Goal: Task Accomplishment & Management: Use online tool/utility

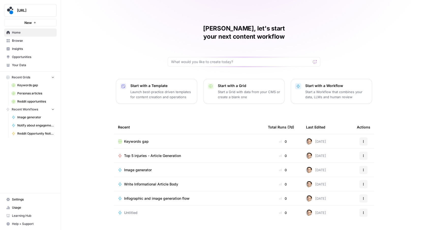
click at [15, 43] on span "Browse" at bounding box center [33, 40] width 42 height 5
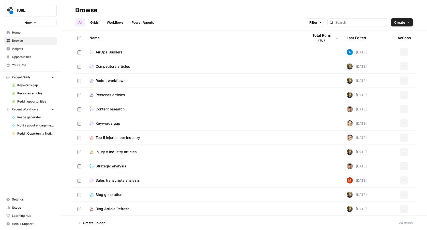
click at [116, 79] on span "Reddit workflows" at bounding box center [110, 80] width 30 height 5
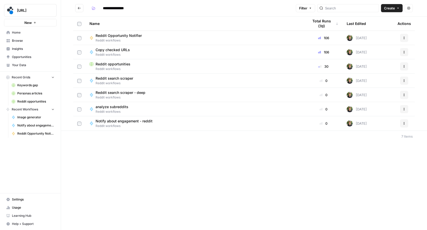
click at [126, 39] on span "Reddit workflows" at bounding box center [120, 40] width 50 height 5
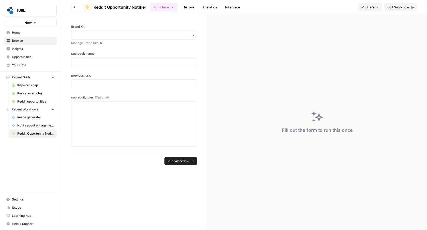
click at [404, 7] on span "Edit Workflow" at bounding box center [398, 7] width 22 height 5
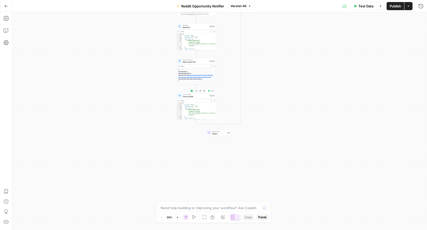
click at [202, 96] on span "Format JSON" at bounding box center [196, 96] width 26 height 3
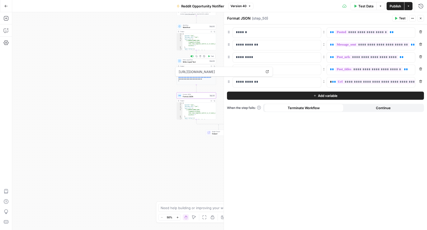
click at [198, 61] on span "Write Liquid Text" at bounding box center [196, 61] width 26 height 3
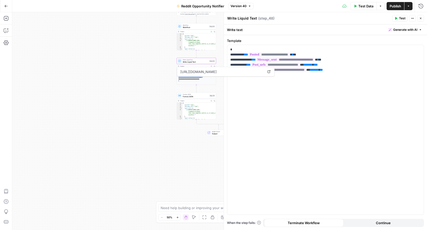
click at [198, 27] on span "Workflow" at bounding box center [196, 27] width 26 height 3
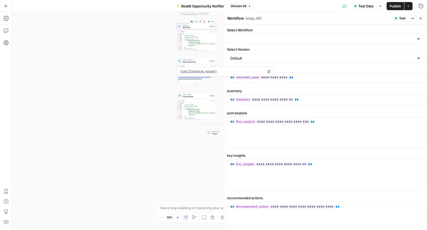
type input "Notify about engagement - reddit"
click at [6, 6] on icon "button" at bounding box center [6, 6] width 3 height 2
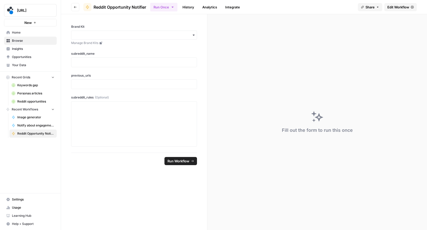
click at [77, 5] on button "Go back" at bounding box center [75, 7] width 8 height 8
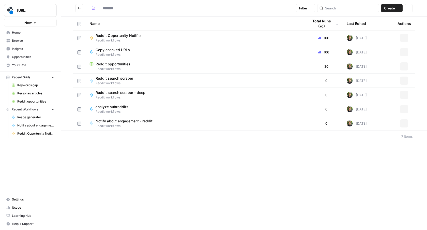
type input "**********"
click at [122, 65] on span "Reddit opportunities" at bounding box center [112, 63] width 35 height 5
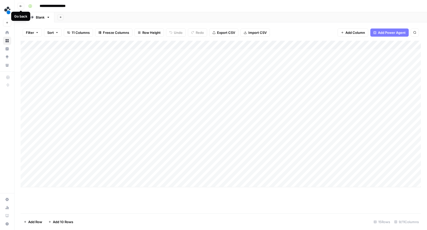
click at [22, 6] on button "Go back" at bounding box center [21, 6] width 7 height 7
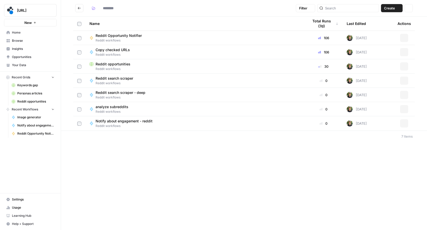
type input "**********"
click at [113, 51] on span "Copy checked URLs" at bounding box center [112, 49] width 34 height 5
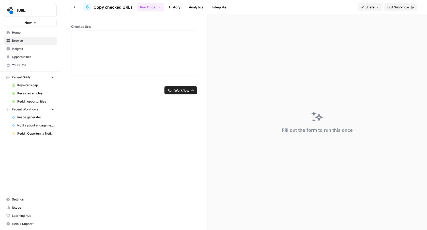
click at [401, 6] on span "Edit Workflow" at bounding box center [398, 7] width 22 height 5
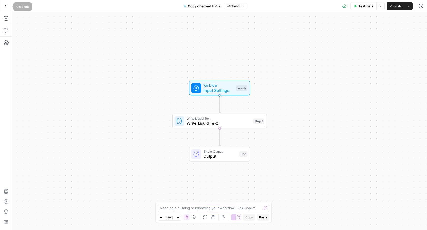
click at [2, 4] on button "Go Back" at bounding box center [6, 6] width 9 height 9
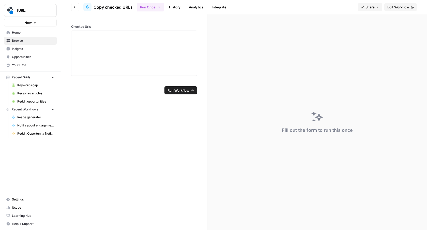
click at [175, 8] on link "History" at bounding box center [175, 7] width 18 height 8
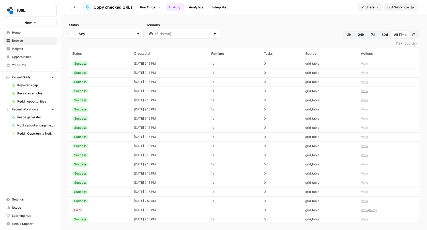
click at [77, 4] on button "Go back" at bounding box center [75, 7] width 8 height 8
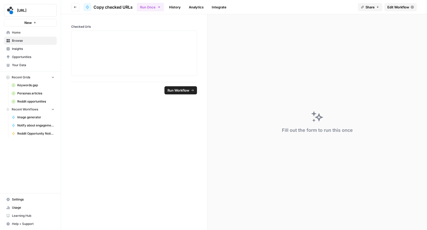
click at [76, 8] on icon "button" at bounding box center [75, 7] width 3 height 3
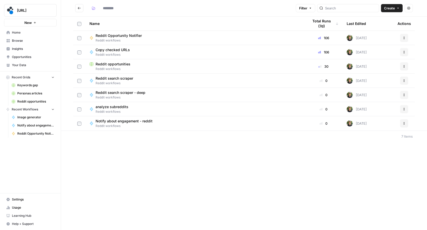
type input "**********"
click at [108, 64] on span "Reddit opportunities" at bounding box center [112, 63] width 35 height 5
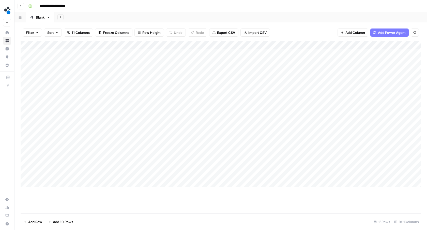
scroll to position [0, 3]
click at [268, 45] on div "Add Column" at bounding box center [221, 114] width 400 height 146
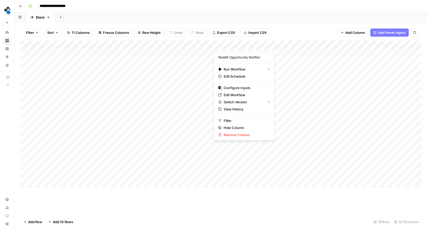
click at [288, 27] on div "Filter Sort 11 Columns Freeze Columns Row Height Undo Redo Export CSV Import CS…" at bounding box center [221, 32] width 400 height 16
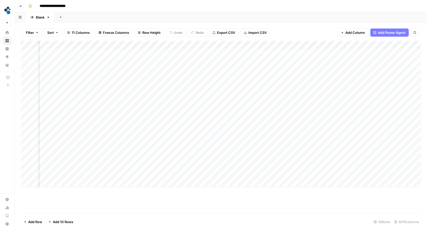
scroll to position [0, 89]
click at [159, 53] on div "Add Column" at bounding box center [221, 114] width 400 height 146
click at [183, 46] on div "Add Column" at bounding box center [221, 114] width 400 height 146
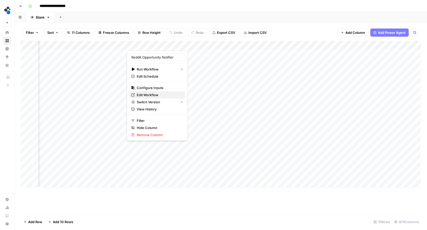
click at [148, 92] on span "Edit Workflow" at bounding box center [159, 94] width 44 height 5
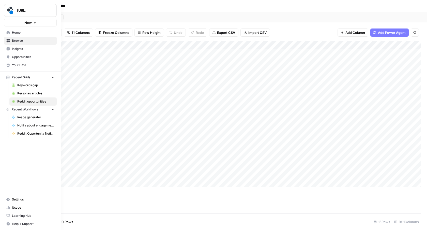
click at [18, 200] on span "Settings" at bounding box center [33, 199] width 42 height 5
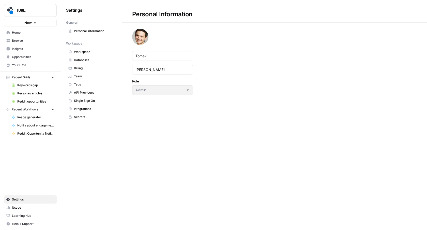
click at [85, 98] on link "Single Sign On" at bounding box center [91, 101] width 51 height 8
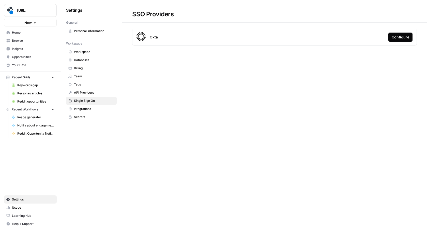
click at [84, 107] on span "Integrations" at bounding box center [94, 108] width 40 height 5
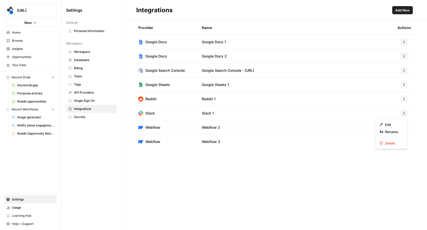
click at [405, 114] on icon "button" at bounding box center [403, 112] width 3 height 3
click at [391, 128] on button "Rename" at bounding box center [391, 131] width 28 height 7
click at [402, 114] on icon "button" at bounding box center [403, 112] width 3 height 3
click at [396, 122] on span "Edit" at bounding box center [393, 124] width 16 height 5
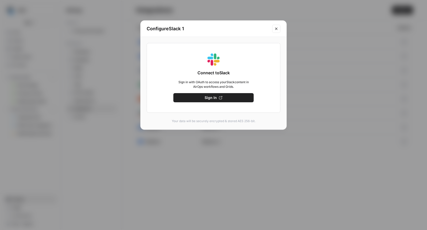
click at [220, 101] on button "Sign In" at bounding box center [213, 97] width 80 height 9
click at [220, 98] on icon "button" at bounding box center [221, 98] width 4 height 4
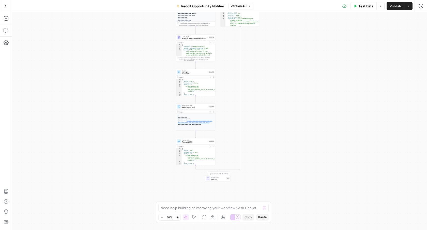
click at [214, 178] on span "Output" at bounding box center [218, 179] width 14 height 3
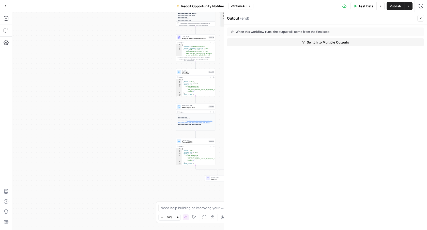
click at [194, 142] on span "Format JSON" at bounding box center [195, 142] width 26 height 3
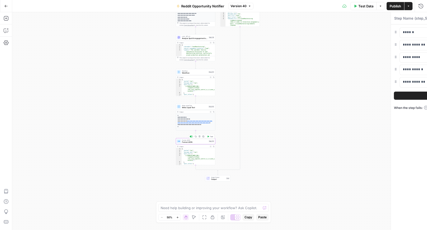
type textarea "Format JSON"
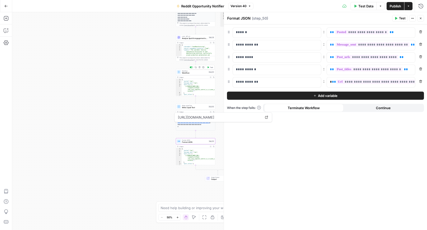
click at [195, 72] on span "Workflow" at bounding box center [195, 73] width 26 height 3
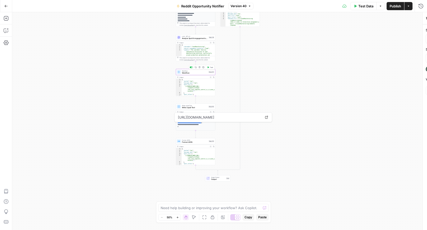
type input "Notify about engagement - reddit"
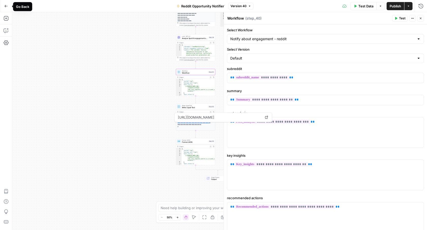
click at [4, 7] on icon "button" at bounding box center [6, 6] width 4 height 4
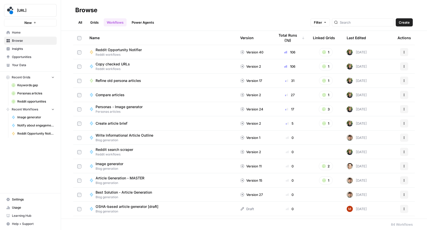
click at [119, 23] on link "Workflows" at bounding box center [115, 22] width 23 height 8
click at [360, 23] on input "search" at bounding box center [366, 22] width 52 height 5
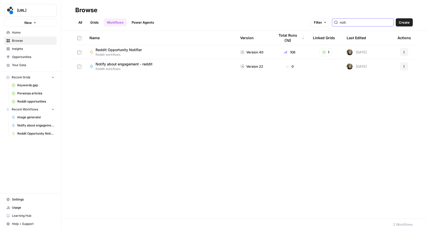
type input "noti"
click at [403, 67] on icon "button" at bounding box center [403, 66] width 3 height 3
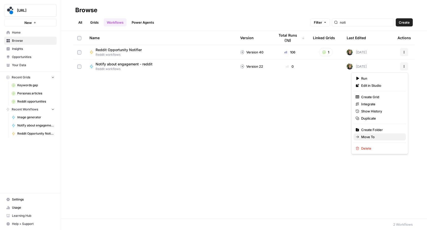
click at [365, 139] on button "Move To" at bounding box center [379, 136] width 52 height 7
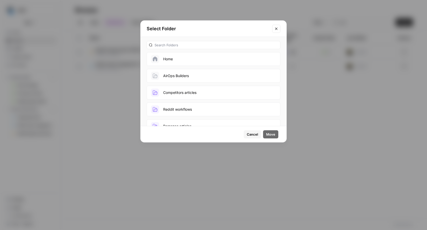
click at [212, 110] on button "Reddit workflows" at bounding box center [214, 109] width 134 height 14
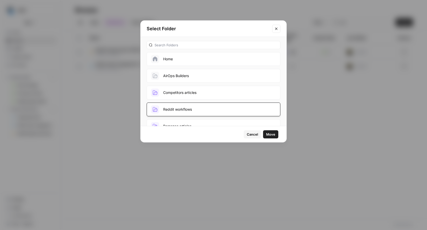
click at [272, 136] on span "Move" at bounding box center [270, 134] width 9 height 5
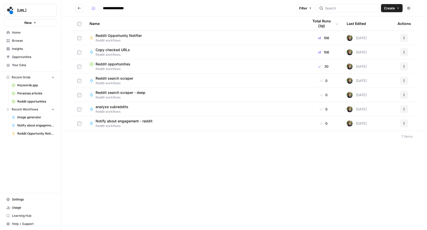
click at [140, 124] on span "Reddit workflows" at bounding box center [125, 125] width 61 height 5
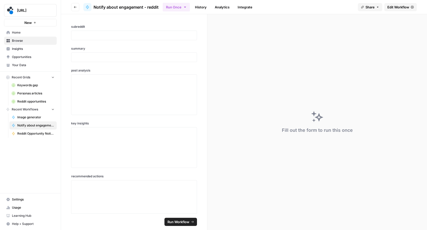
click at [394, 3] on link "Edit Workflow" at bounding box center [400, 7] width 33 height 8
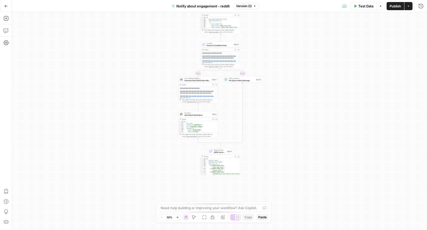
click at [193, 114] on span "Send Slack Notification" at bounding box center [197, 115] width 26 height 3
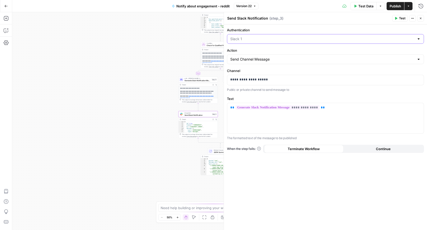
click at [342, 39] on input "Authentication" at bounding box center [322, 38] width 184 height 5
click at [342, 40] on input "Authentication" at bounding box center [322, 38] width 184 height 5
type input "Slack 1"
click at [344, 29] on label "Authentication" at bounding box center [325, 29] width 197 height 5
click at [344, 36] on input "Slack 1" at bounding box center [322, 38] width 184 height 5
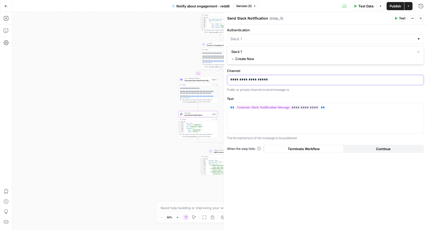
type input "Slack 1"
click at [322, 77] on div "**********" at bounding box center [325, 80] width 196 height 10
click at [381, 77] on p "**********" at bounding box center [325, 79] width 190 height 5
click at [272, 41] on div "Slack 1" at bounding box center [325, 39] width 197 height 10
click at [251, 60] on span "﹢ Create New" at bounding box center [324, 58] width 186 height 5
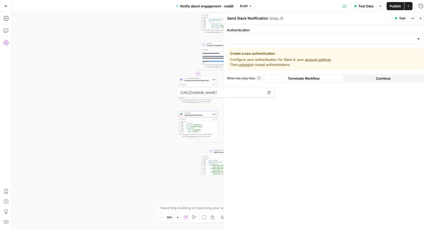
click at [6, 42] on icon "button" at bounding box center [6, 42] width 5 height 5
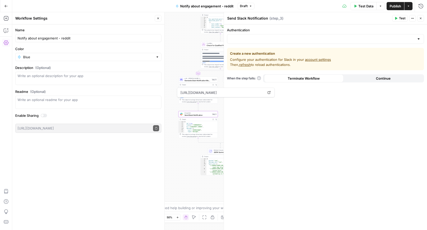
click at [5, 64] on div "Add Steps Copilot Settings AirOps Academy Help Give Feedback Shortcuts" at bounding box center [6, 120] width 12 height 217
click at [377, 41] on div at bounding box center [325, 39] width 197 height 10
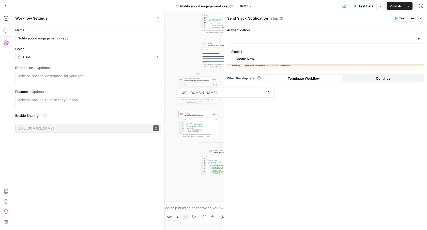
click at [421, 16] on button "Close" at bounding box center [420, 18] width 7 height 7
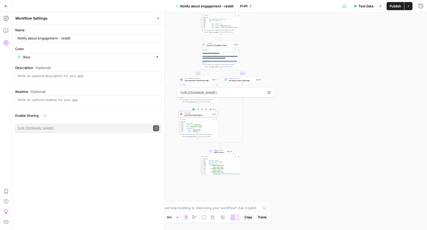
click at [203, 115] on span "Send Slack Notification" at bounding box center [197, 115] width 26 height 3
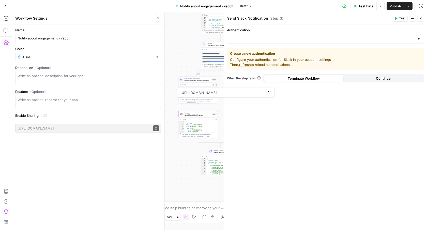
click at [372, 43] on div at bounding box center [325, 39] width 197 height 10
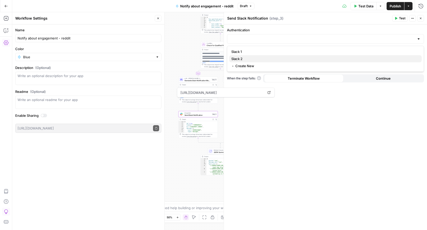
click at [300, 59] on span "Slack 2" at bounding box center [324, 58] width 186 height 5
type input "Slack 2"
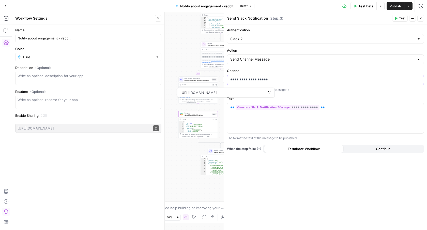
click at [288, 76] on div "**********" at bounding box center [325, 80] width 196 height 10
click at [323, 164] on div "**********" at bounding box center [325, 126] width 203 height 205
click at [402, 18] on span "Test" at bounding box center [402, 18] width 6 height 5
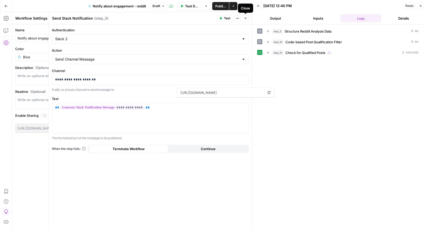
click at [245, 17] on icon "button" at bounding box center [245, 18] width 3 height 3
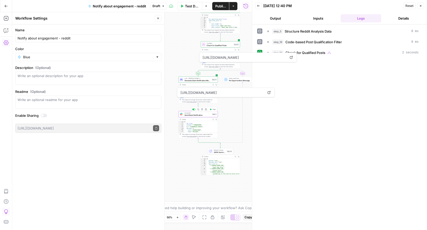
click at [215, 109] on span "Test" at bounding box center [213, 109] width 3 height 2
click at [222, 5] on span "Publish" at bounding box center [220, 6] width 11 height 5
